Goal: Information Seeking & Learning: Check status

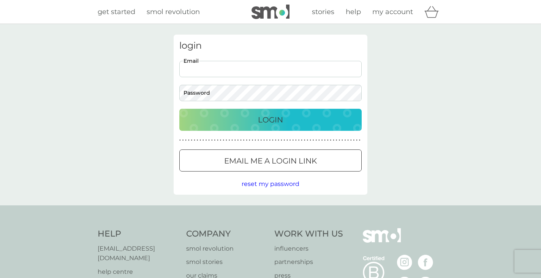
click at [247, 66] on input "Email" at bounding box center [270, 69] width 182 height 16
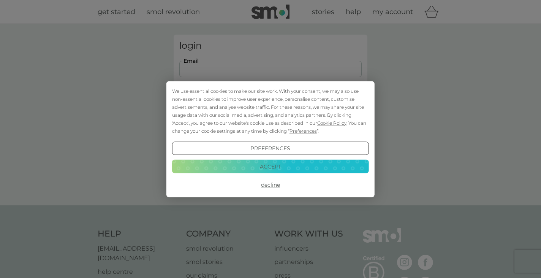
type input "[PERSON_NAME][EMAIL_ADDRESS][PERSON_NAME][DOMAIN_NAME]"
click at [272, 182] on button "Decline" at bounding box center [270, 185] width 197 height 14
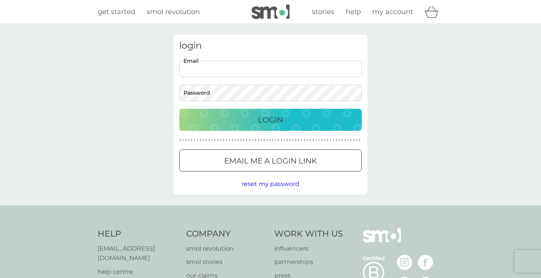
click at [257, 69] on input "Email" at bounding box center [270, 69] width 182 height 16
type input "[PERSON_NAME][EMAIL_ADDRESS][PERSON_NAME][DOMAIN_NAME]"
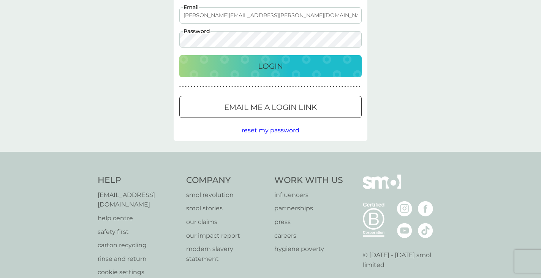
scroll to position [53, 0]
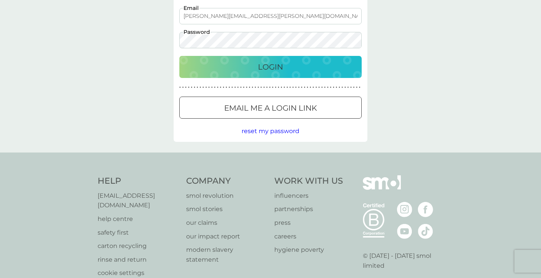
click at [234, 105] on p "Email me a login link" at bounding box center [270, 108] width 93 height 12
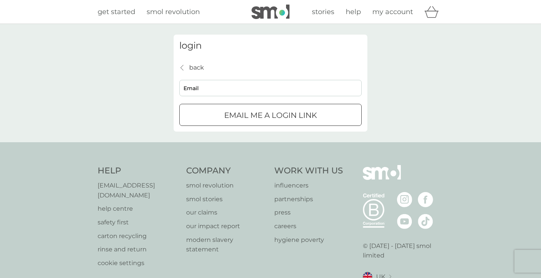
click at [220, 90] on input "Email" at bounding box center [270, 88] width 182 height 16
type input "[PERSON_NAME][EMAIL_ADDRESS][PERSON_NAME][DOMAIN_NAME]"
click at [262, 121] on p "Email me a login link" at bounding box center [270, 115] width 93 height 12
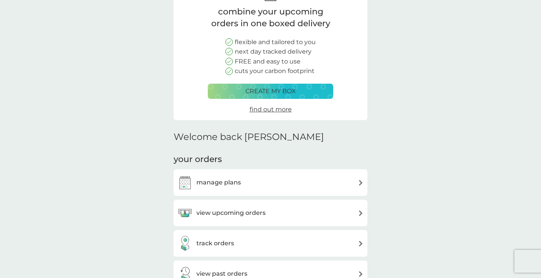
scroll to position [73, 0]
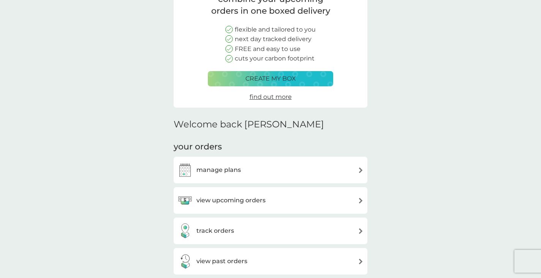
click at [229, 237] on div "track orders" at bounding box center [205, 230] width 57 height 15
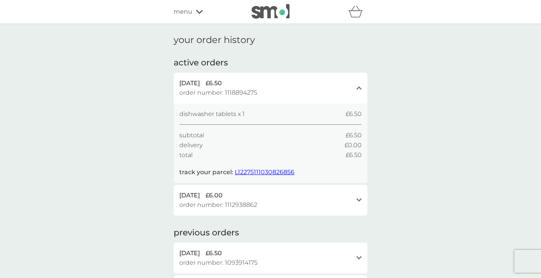
click at [260, 171] on span "L12275111030826856" at bounding box center [265, 171] width 60 height 7
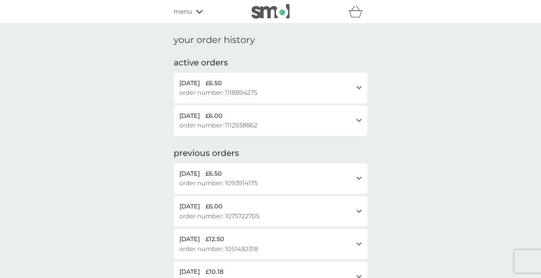
click at [244, 122] on span "order number: 1112938862" at bounding box center [218, 125] width 78 height 10
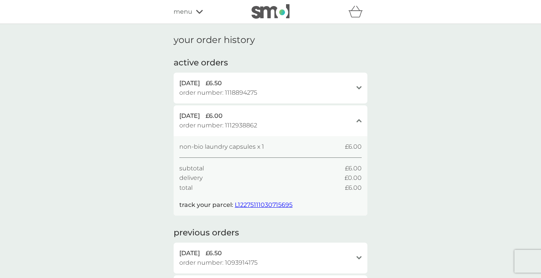
click at [247, 206] on span "L12275111030715695" at bounding box center [264, 204] width 58 height 7
